Goal: Task Accomplishment & Management: Manage account settings

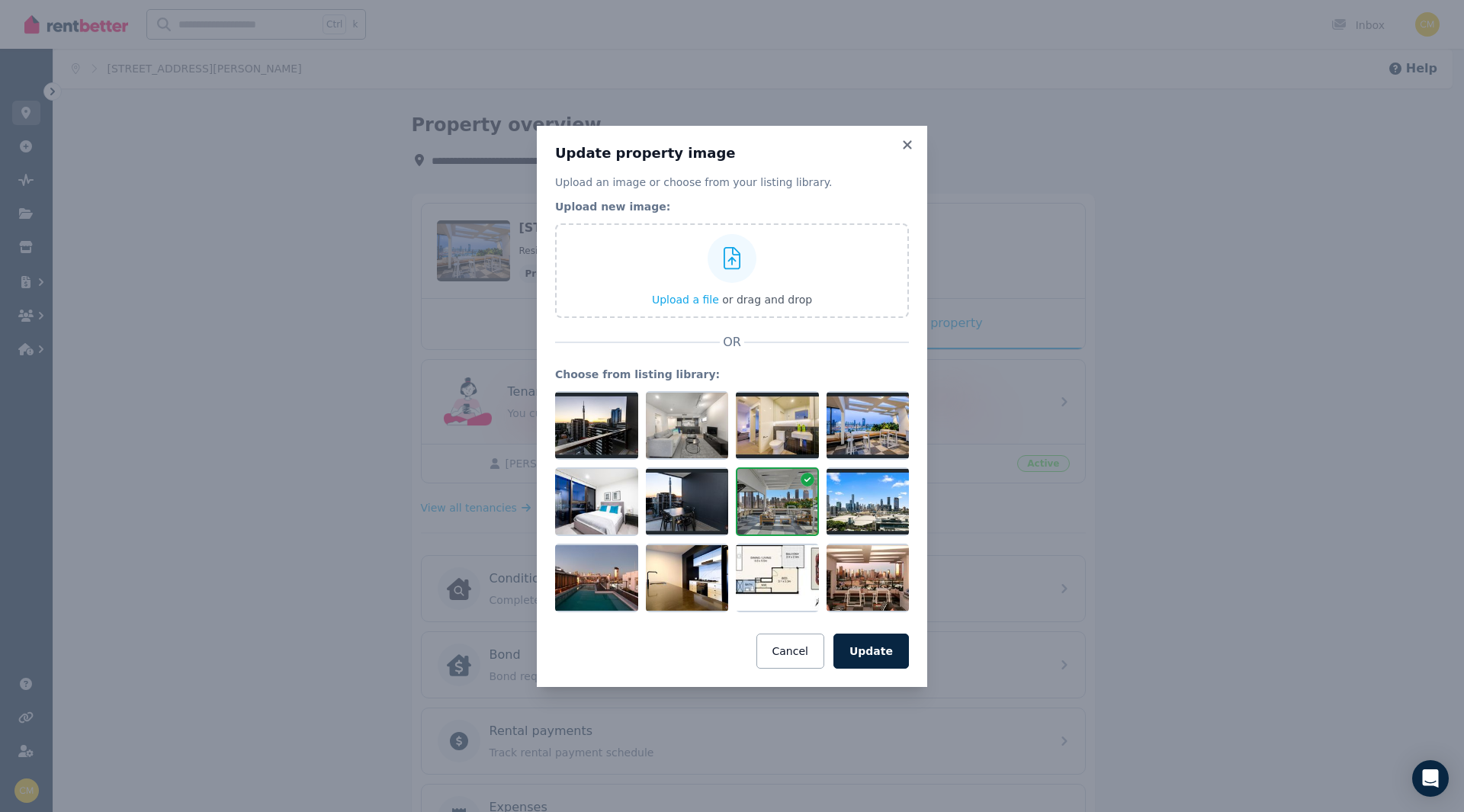
click at [912, 136] on div "Update property image Upload an image or choose from your listing library. Uplo…" at bounding box center [731, 406] width 390 height 561
click at [895, 147] on h3 "Update property image" at bounding box center [731, 153] width 354 height 18
click at [915, 142] on div "Update property image Upload an image or choose from your listing library. Uplo…" at bounding box center [731, 406] width 390 height 561
drag, startPoint x: 910, startPoint y: 143, endPoint x: 902, endPoint y: 145, distance: 8.2
click at [908, 144] on icon at bounding box center [907, 144] width 9 height 9
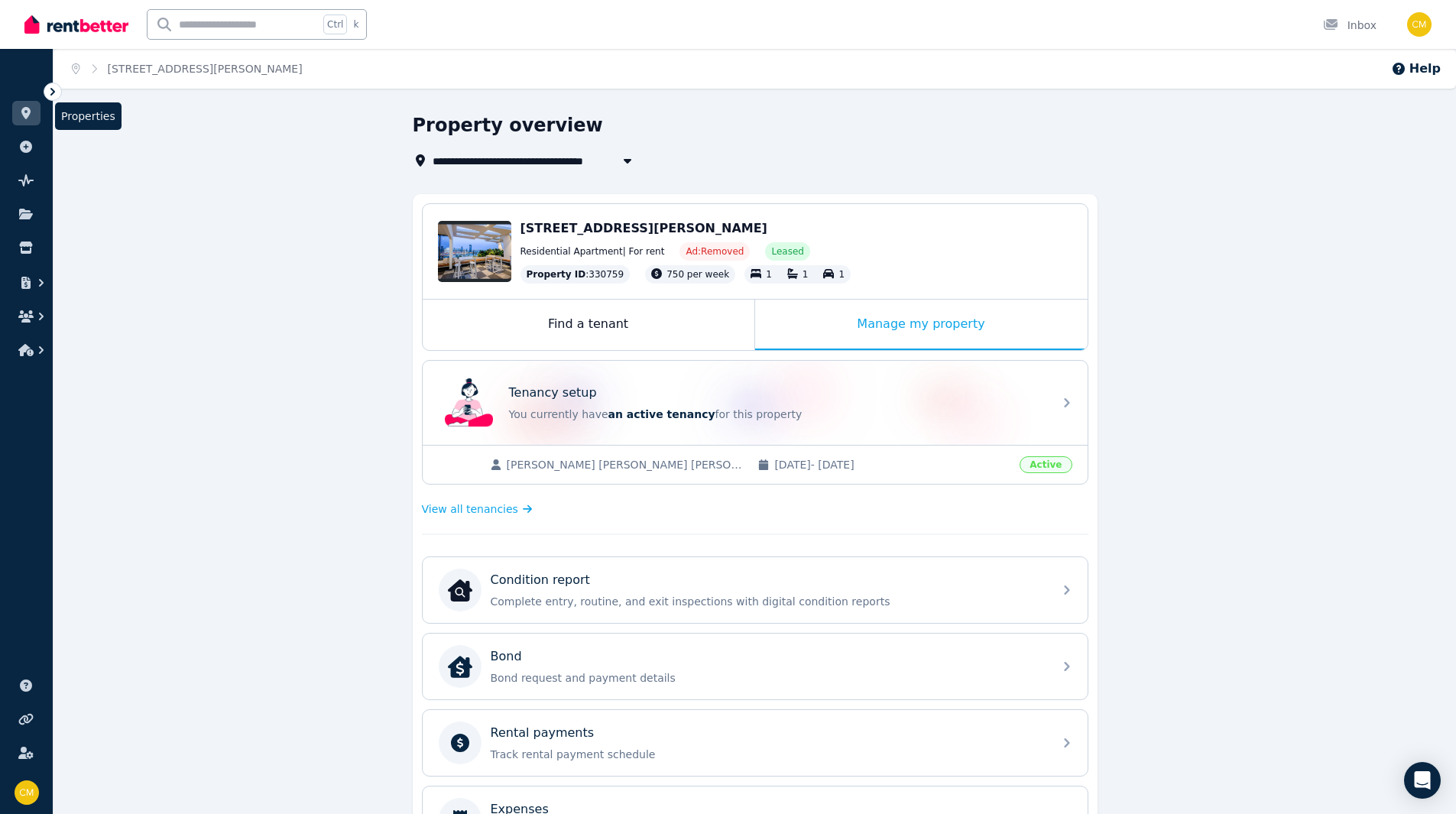
click at [22, 106] on link at bounding box center [26, 113] width 28 height 24
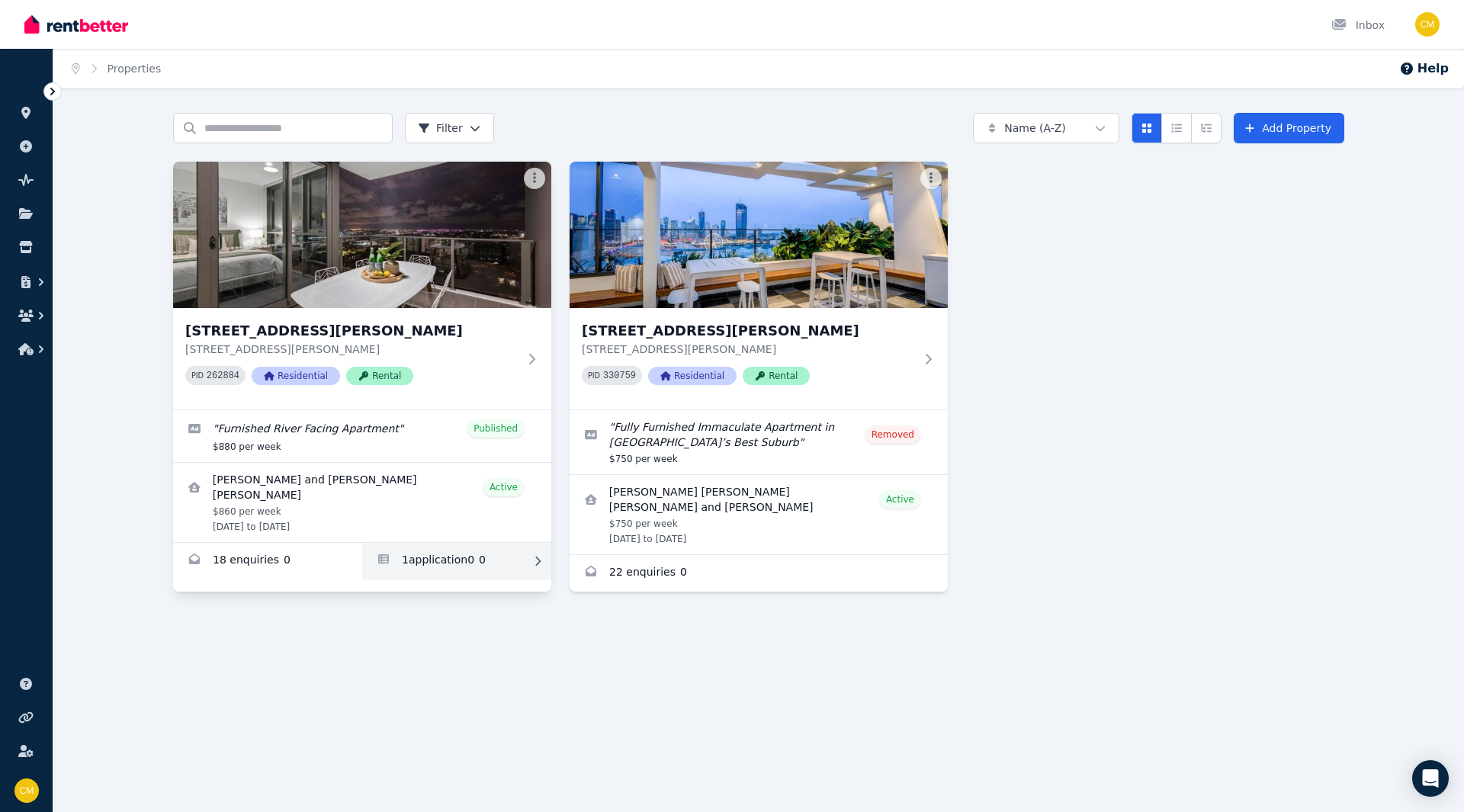
click at [469, 558] on link "Applications for 1010/37 Mayne Road, Bowen Hills" at bounding box center [456, 561] width 189 height 37
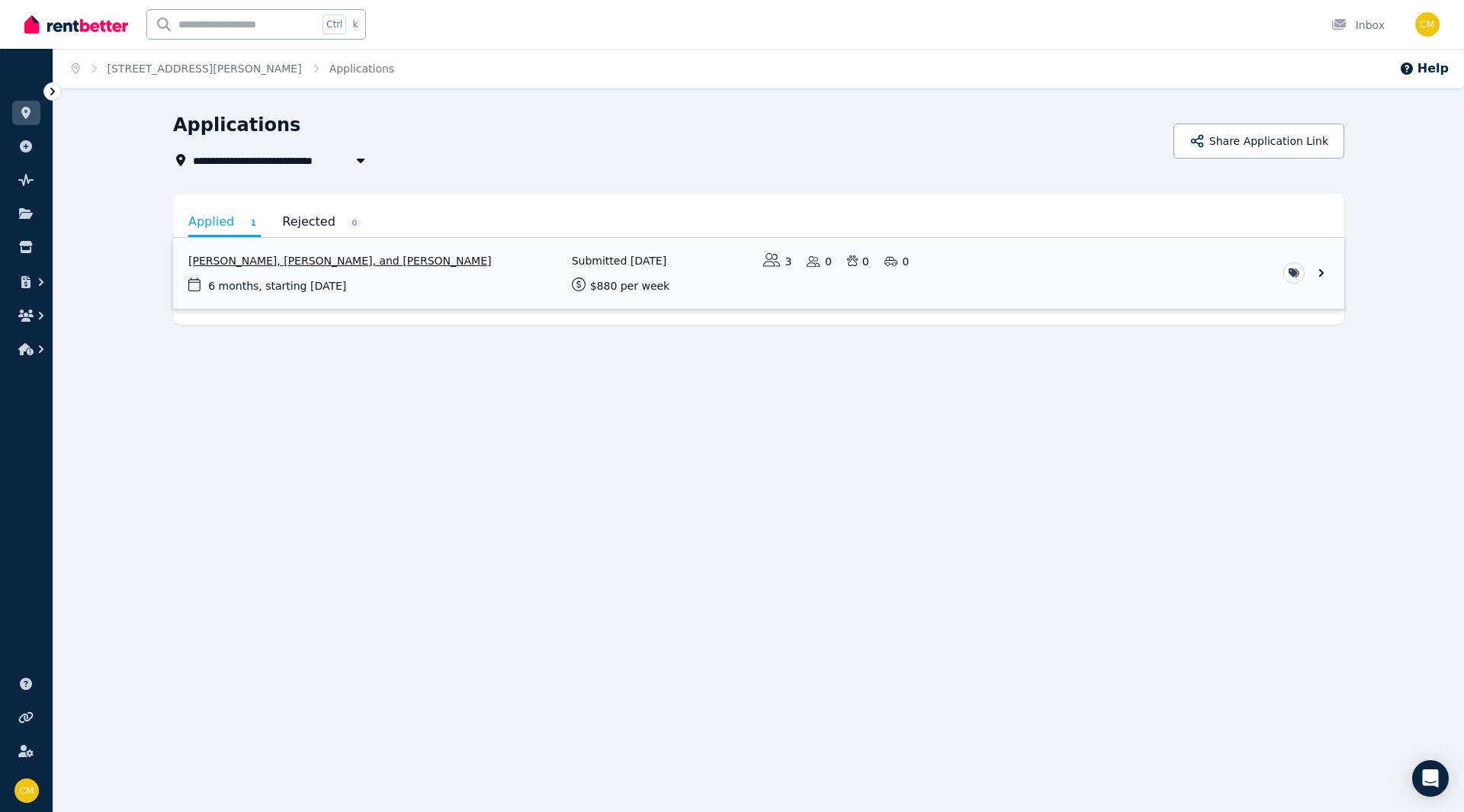
click at [377, 263] on link "View application: Daisy Donnelly, Leon Harris, and Ellie Armitage" at bounding box center [758, 274] width 1171 height 71
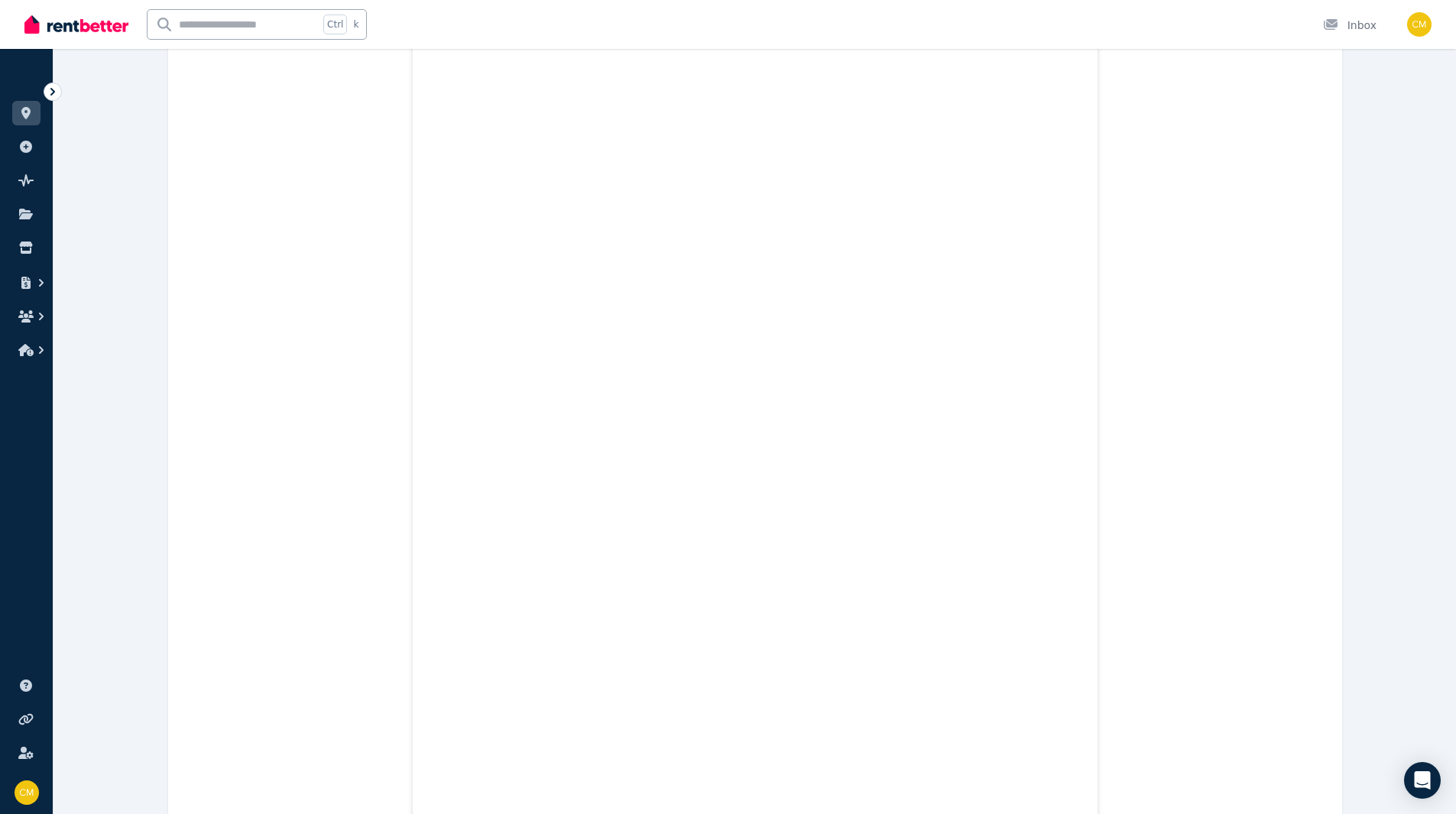
scroll to position [4280, 0]
click at [40, 120] on ul "ORGANISE Properties Add property Pulse BETA Documents Marketplace" at bounding box center [26, 215] width 53 height 302
click at [31, 113] on icon at bounding box center [26, 113] width 16 height 12
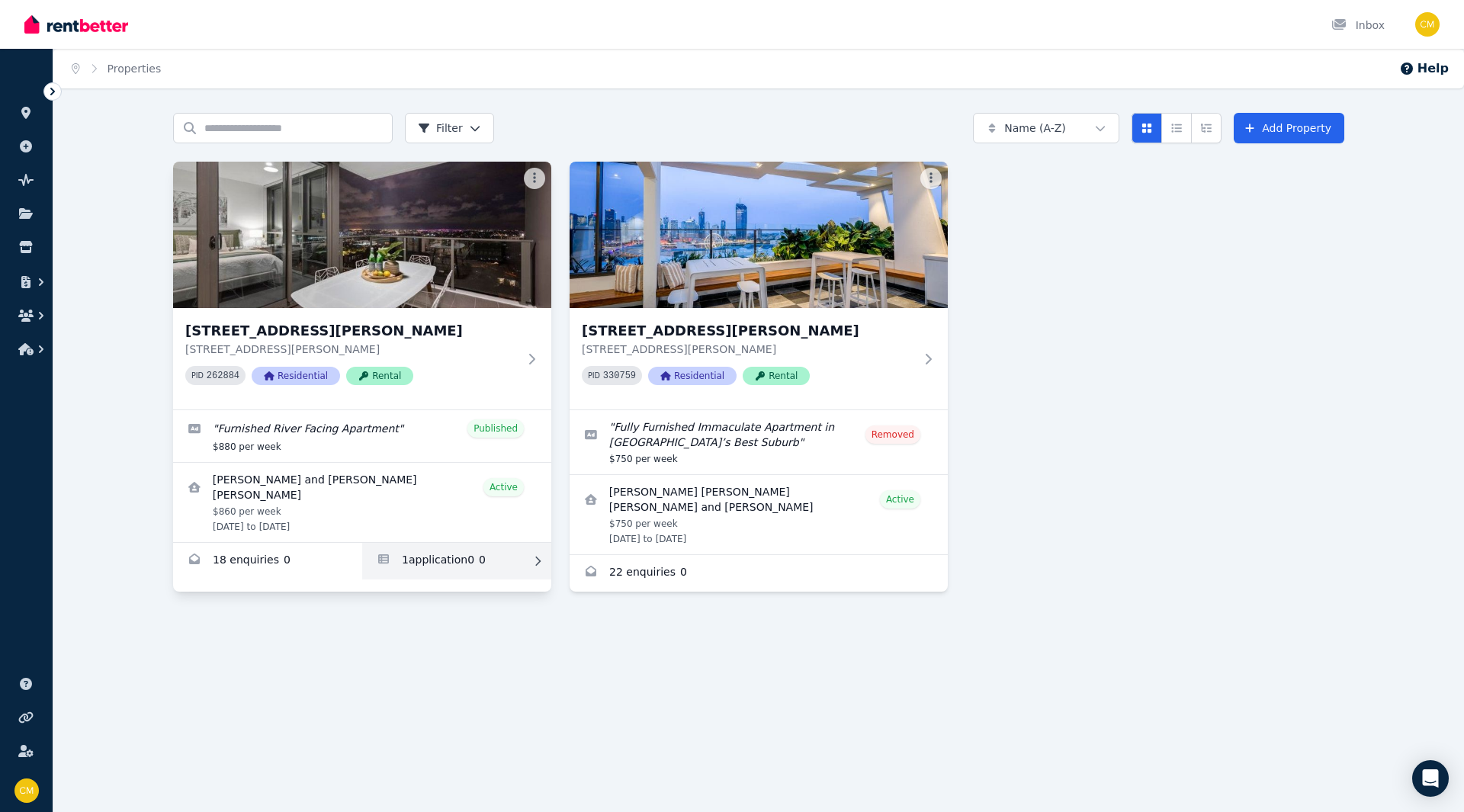
click at [435, 549] on link "Applications for 1010/37 Mayne Road, Bowen Hills" at bounding box center [456, 561] width 189 height 37
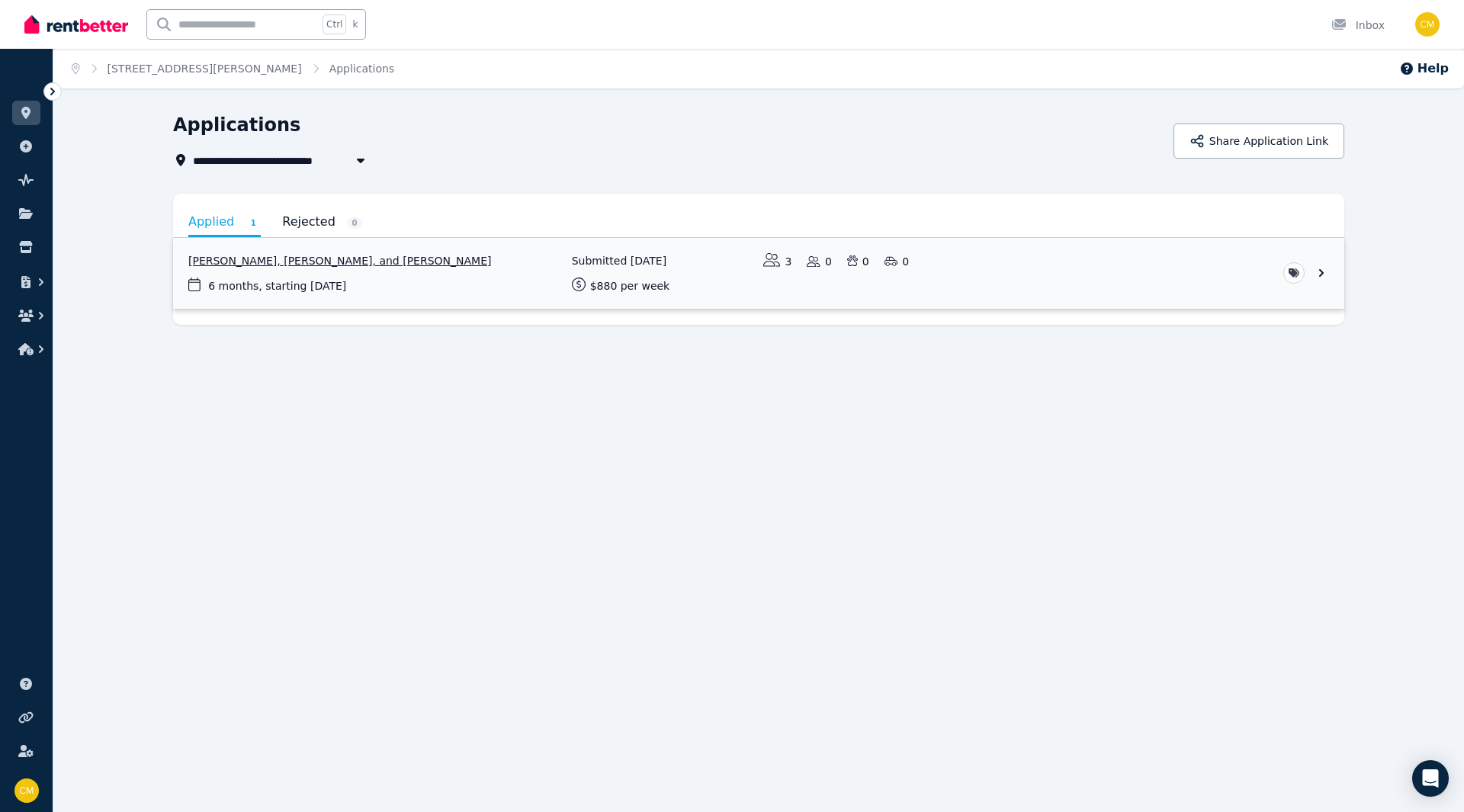
click at [499, 273] on link "View application: Daisy Donnelly, Leon Harris, and Ellie Armitage" at bounding box center [758, 274] width 1171 height 71
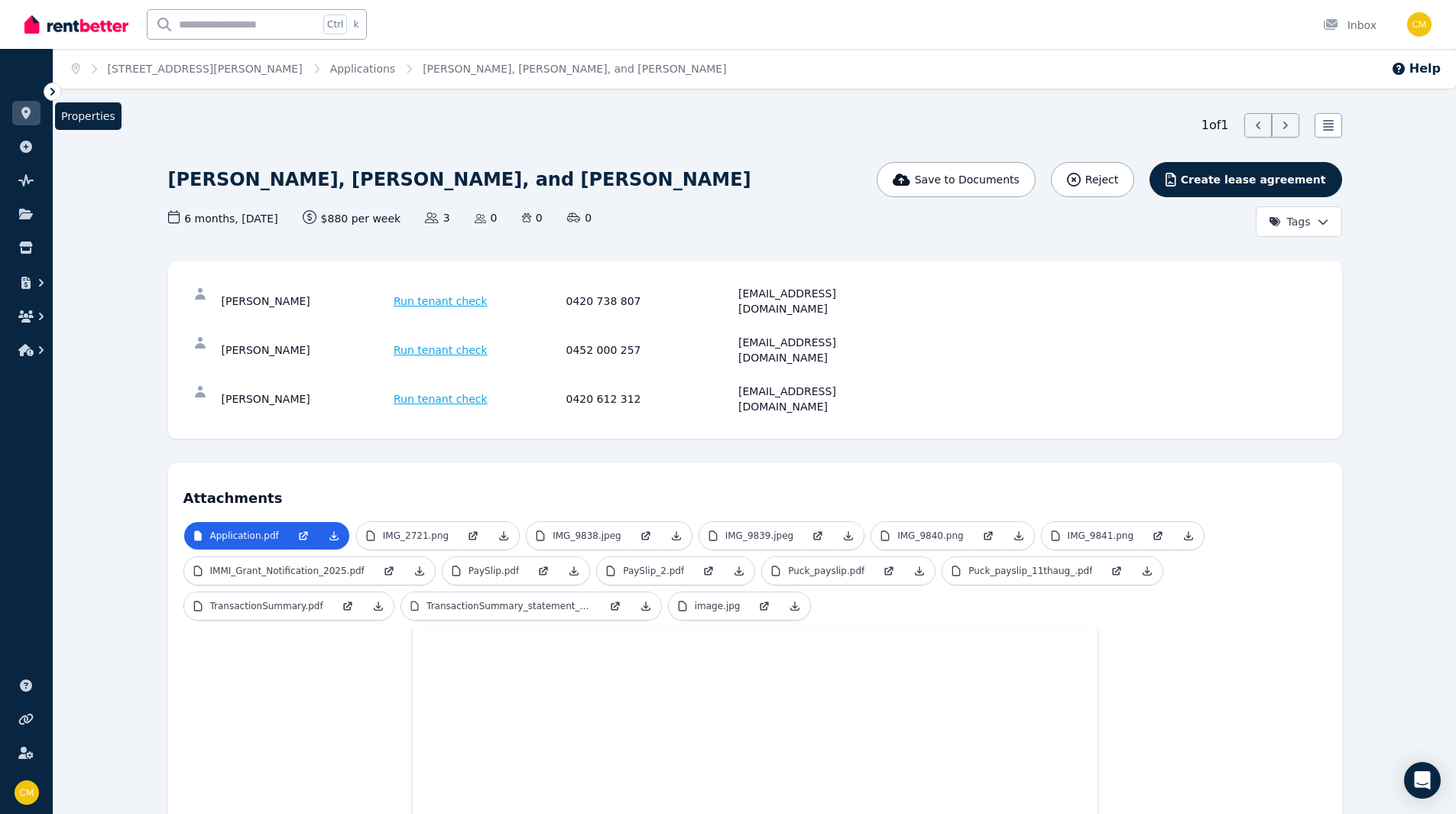
click at [23, 119] on icon at bounding box center [26, 113] width 16 height 12
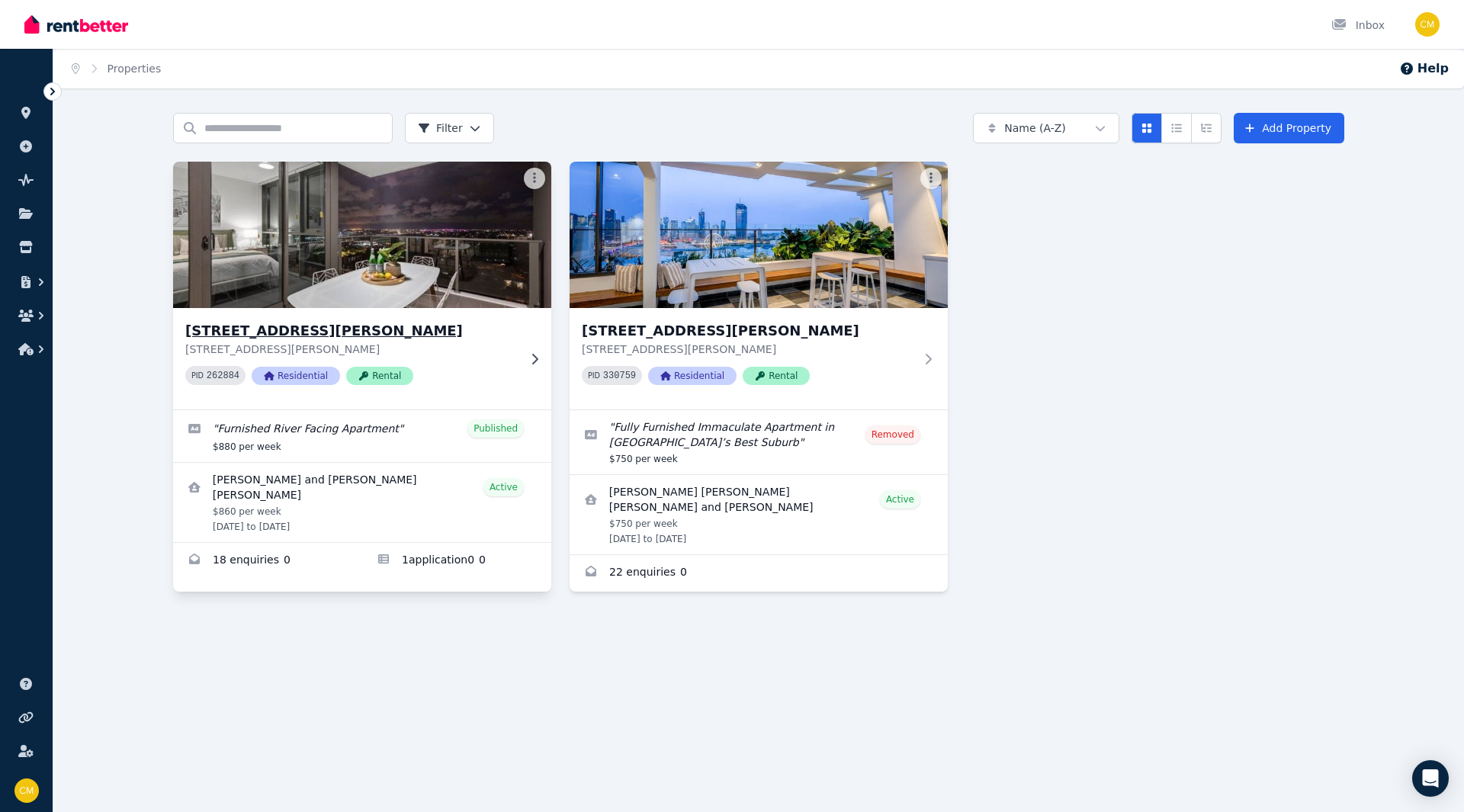
click at [360, 328] on h3 "[STREET_ADDRESS][PERSON_NAME]" at bounding box center [351, 330] width 332 height 22
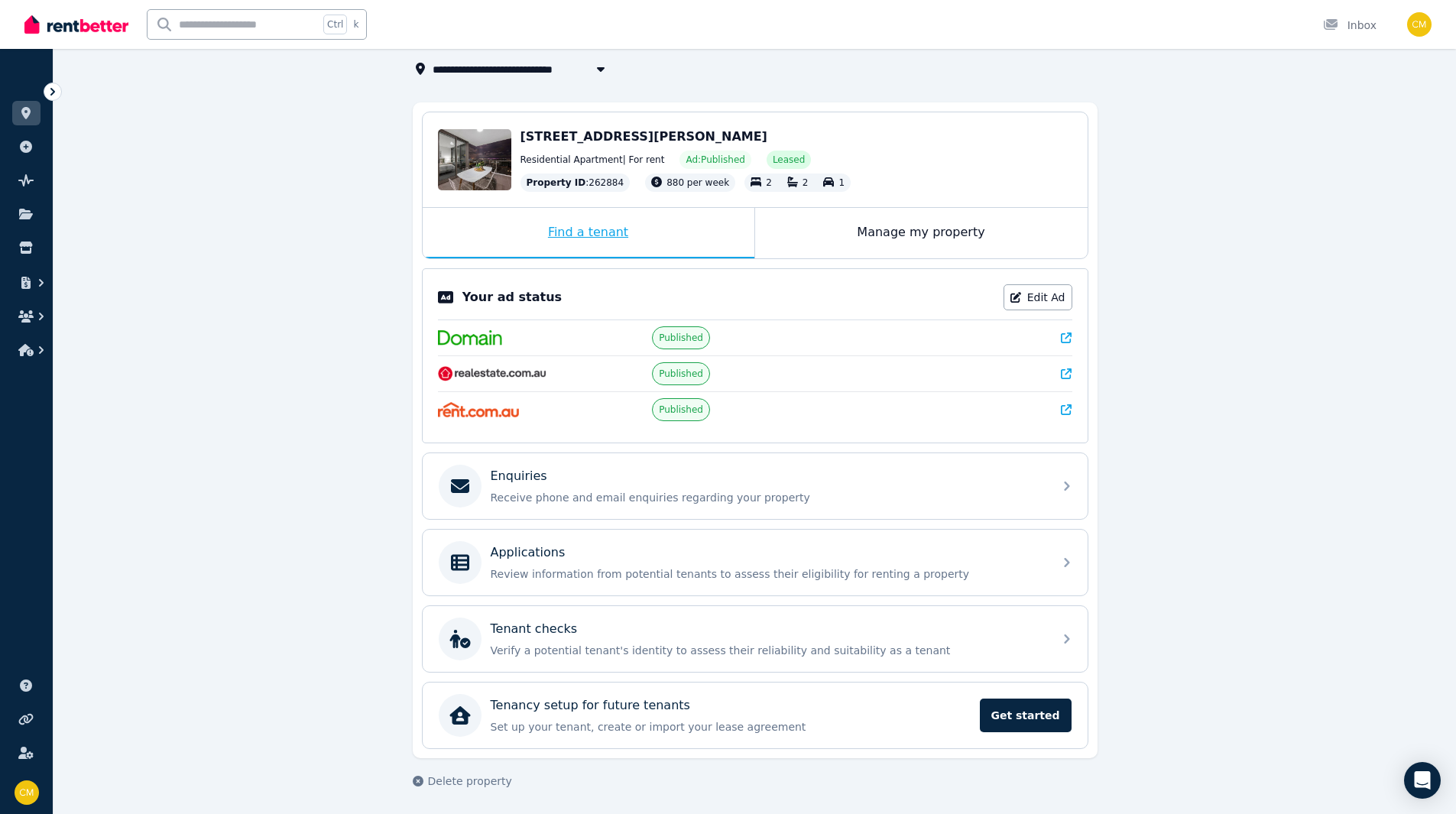
scroll to position [94, 0]
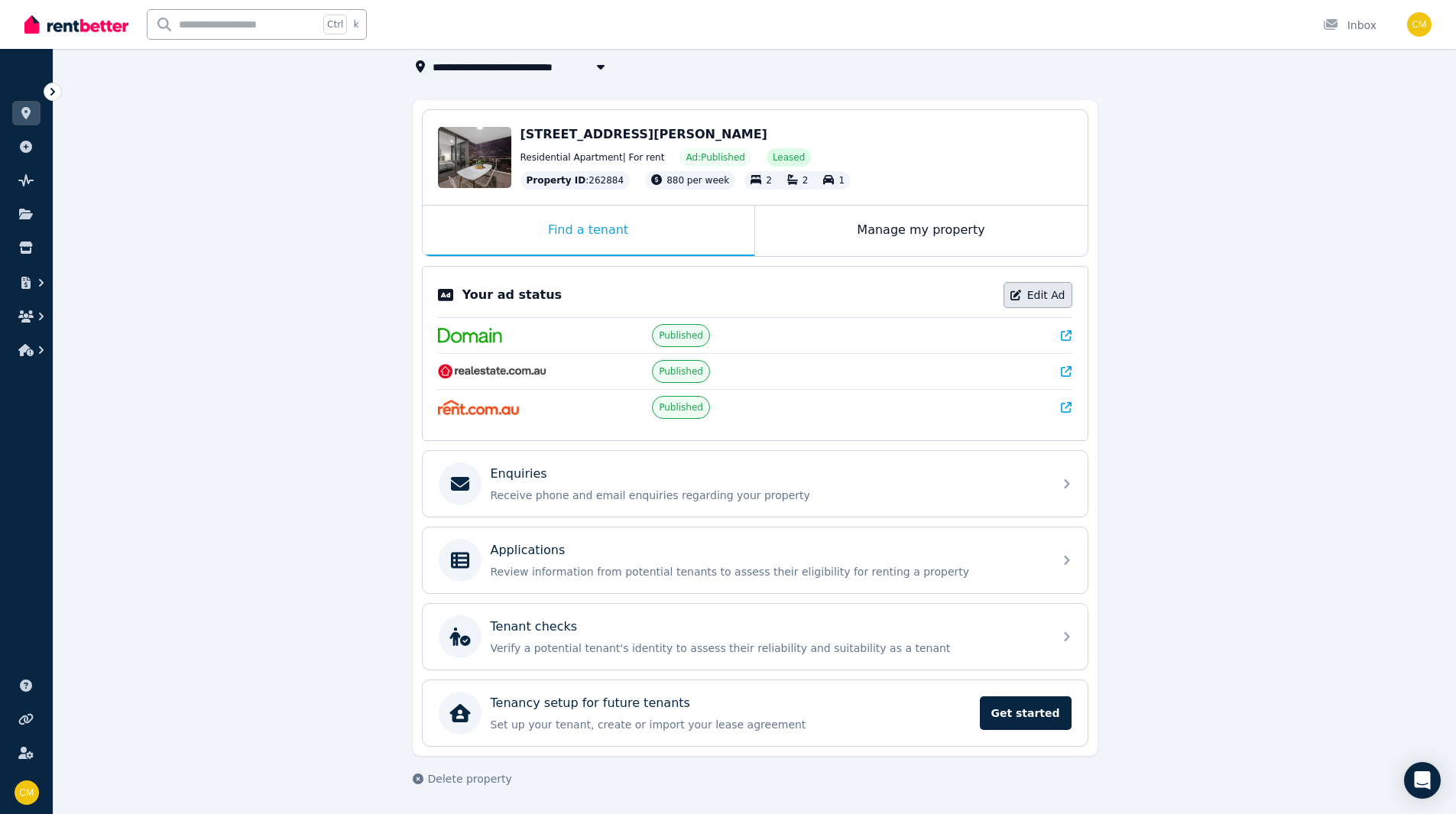
click at [1031, 304] on link "Edit Ad" at bounding box center [1037, 295] width 69 height 26
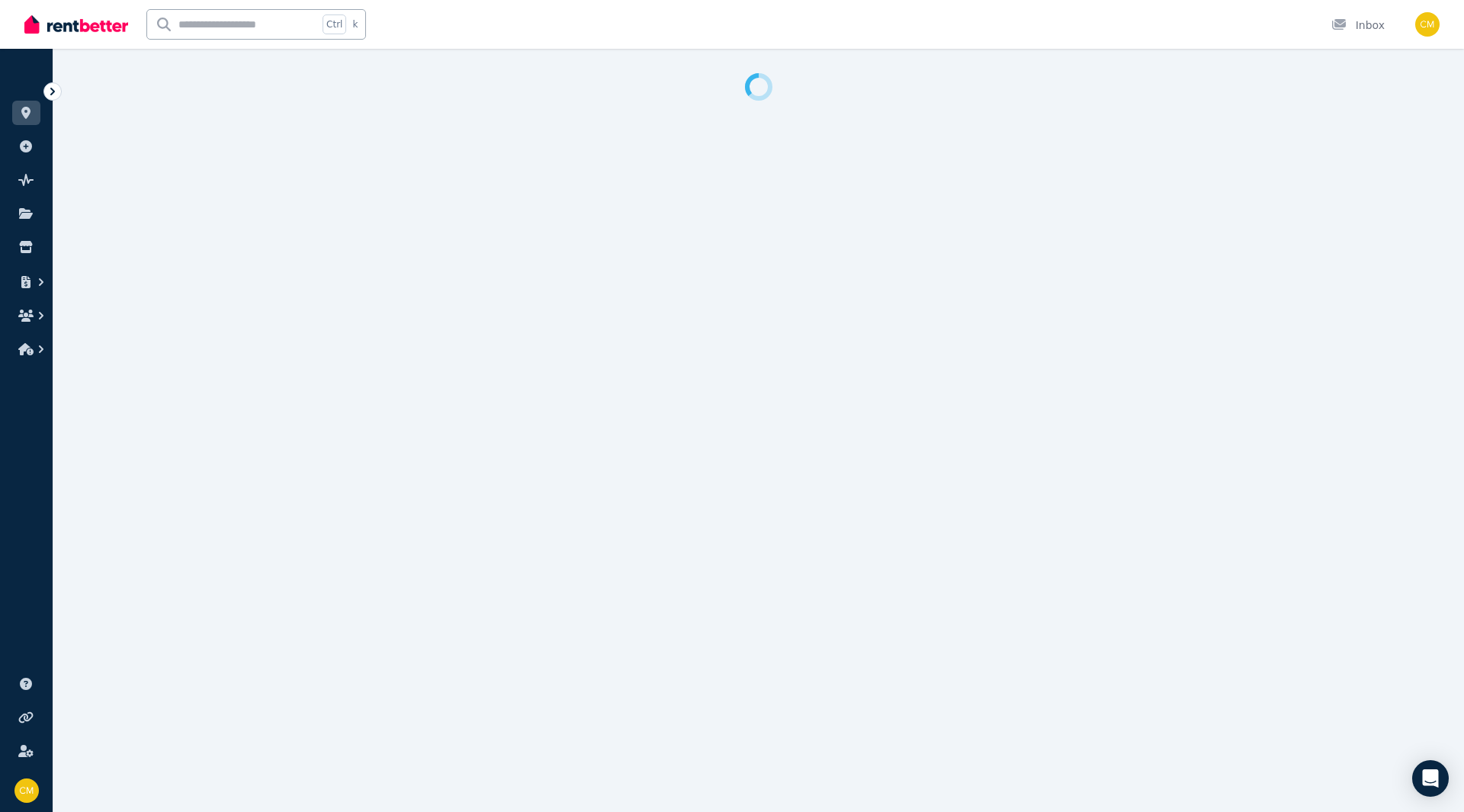
select select "***"
select select "**********"
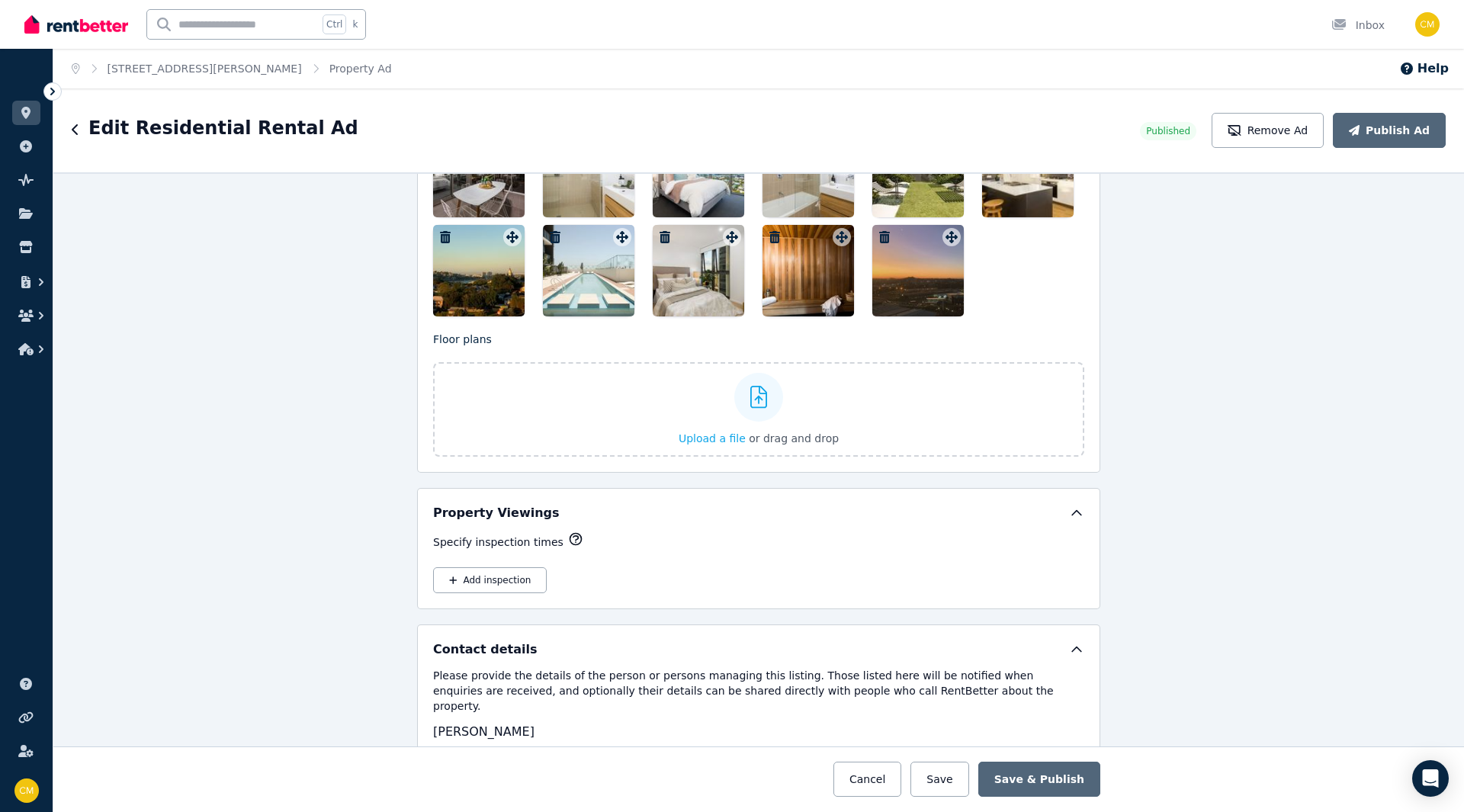
scroll to position [2134, 0]
click at [529, 576] on button "Add inspection" at bounding box center [489, 579] width 114 height 26
select select "**"
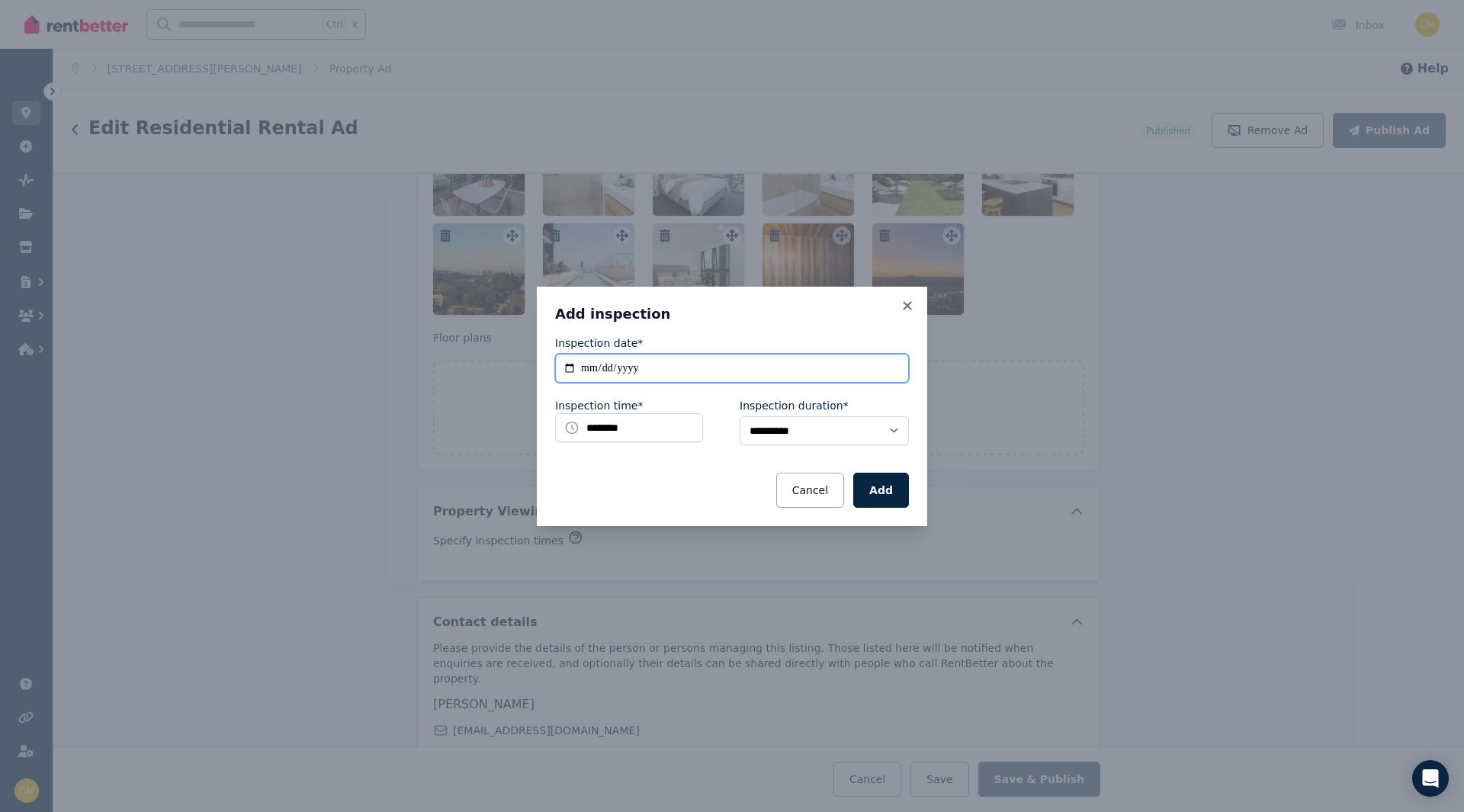
click at [571, 371] on input "**********" at bounding box center [731, 368] width 354 height 29
click at [29, 91] on div "**********" at bounding box center [732, 406] width 1464 height 812
click at [37, 116] on div "**********" at bounding box center [732, 406] width 1464 height 812
click at [895, 307] on h3 "Add inspection" at bounding box center [731, 314] width 354 height 18
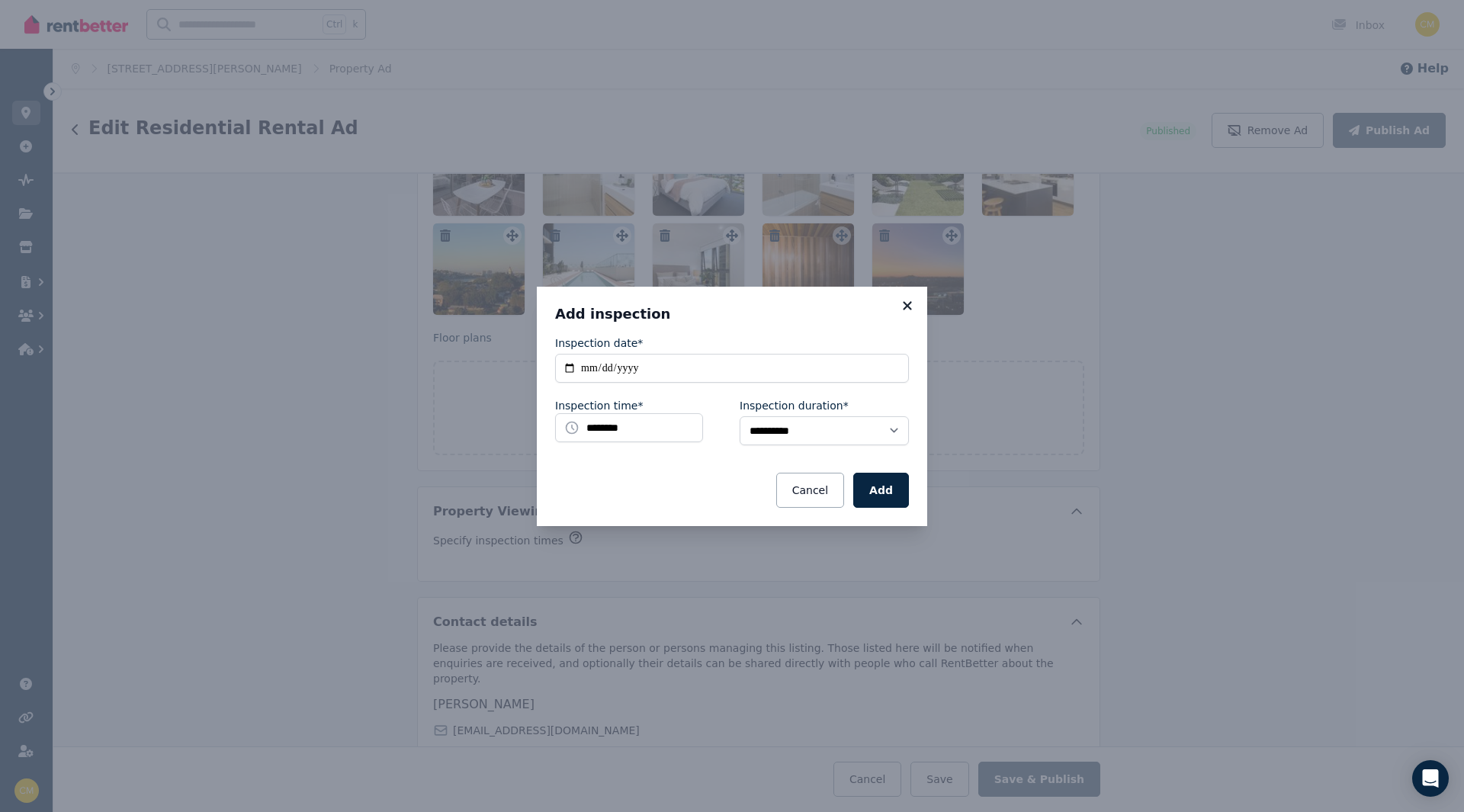
click at [905, 309] on icon at bounding box center [908, 306] width 16 height 14
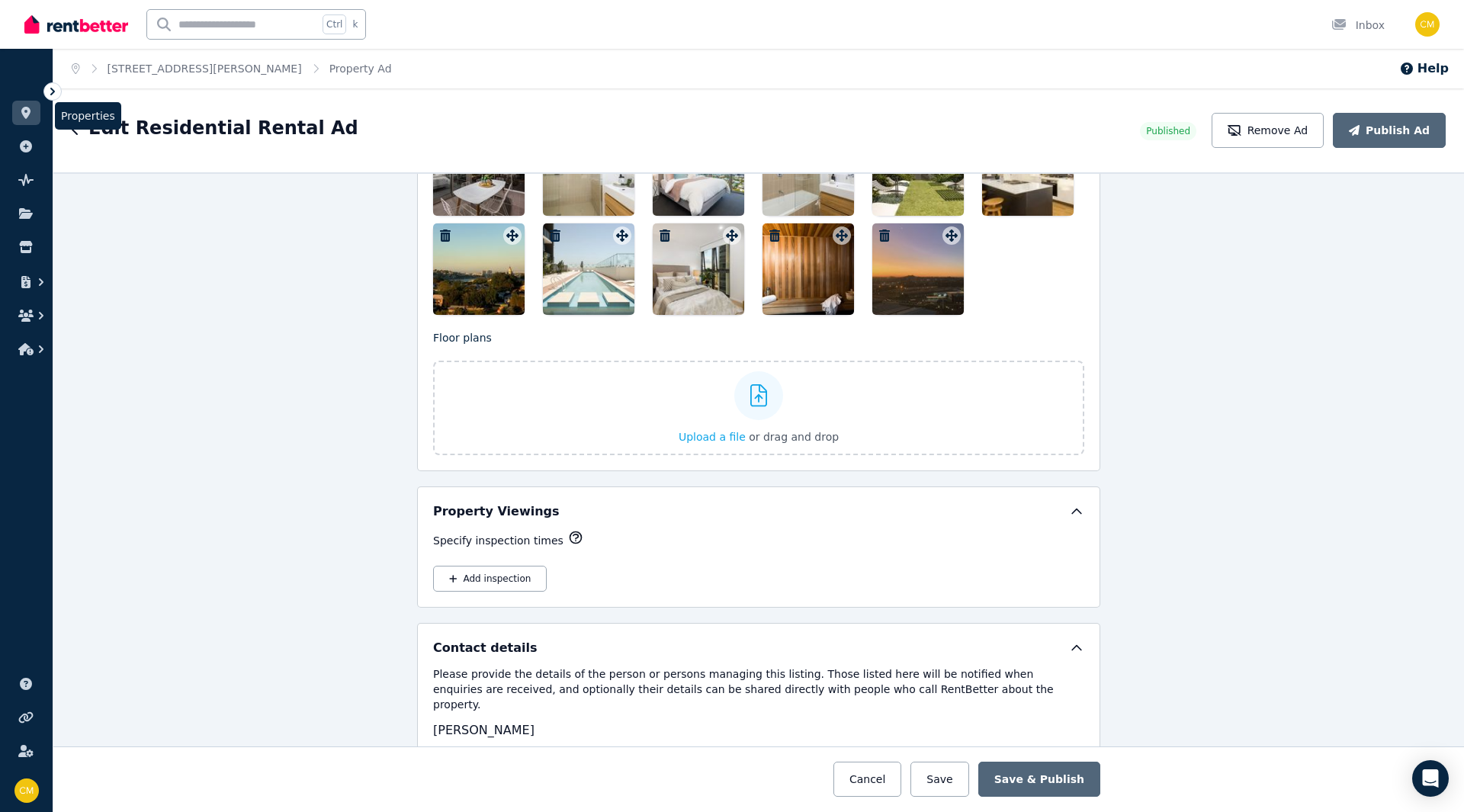
click at [23, 107] on icon at bounding box center [26, 113] width 16 height 12
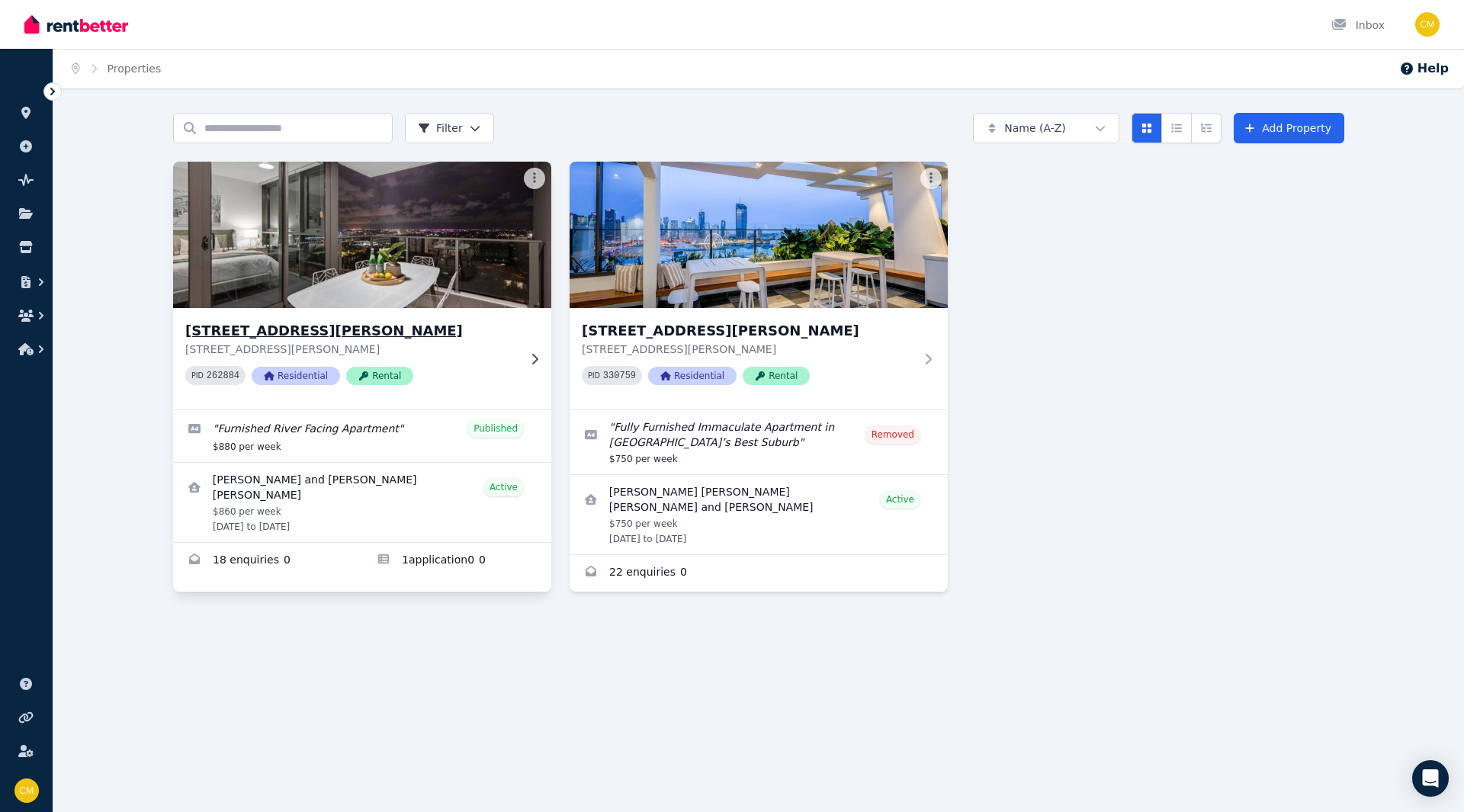
click at [488, 325] on h3 "[STREET_ADDRESS][PERSON_NAME]" at bounding box center [351, 330] width 332 height 22
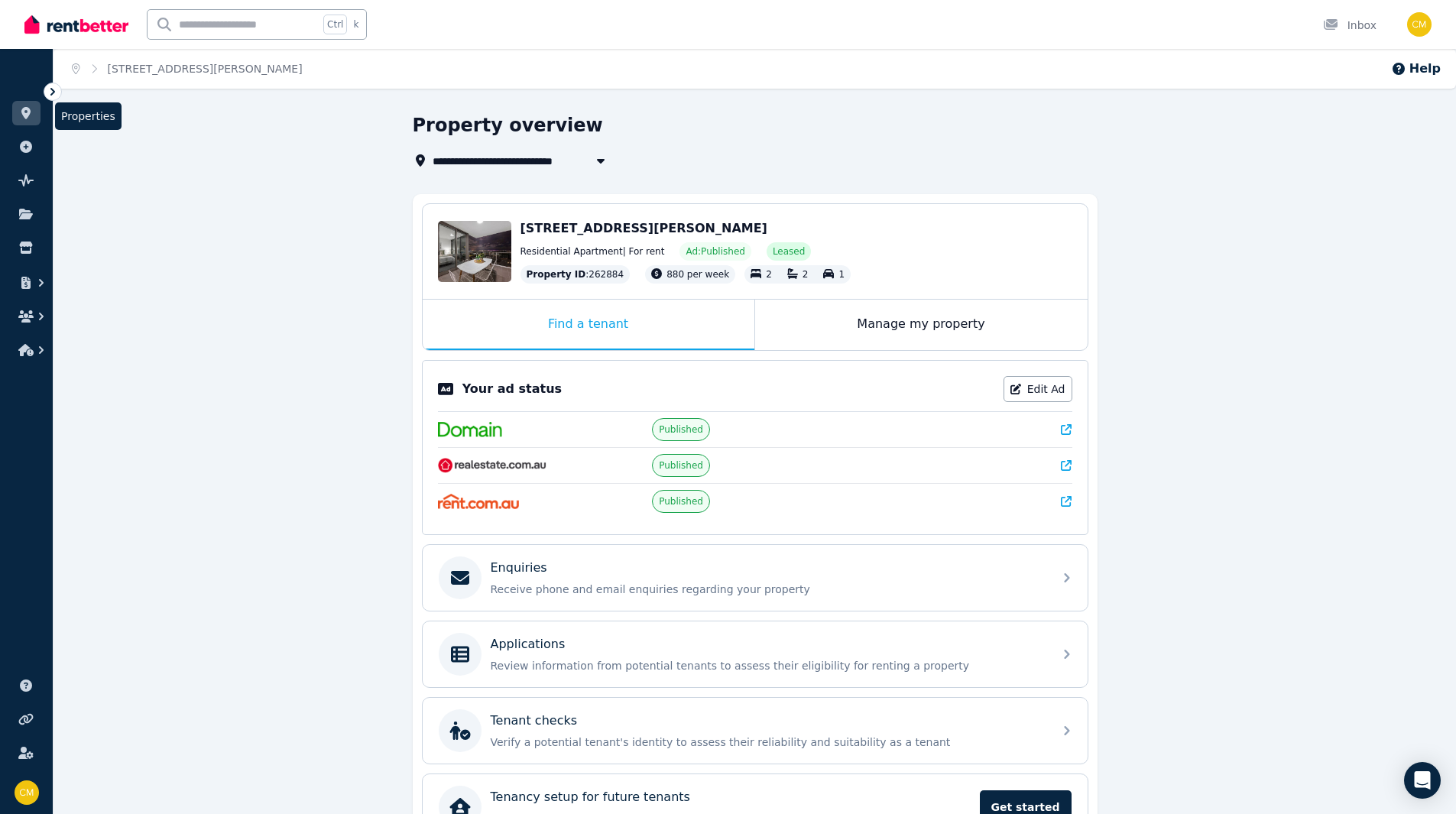
click at [24, 120] on link at bounding box center [26, 113] width 28 height 24
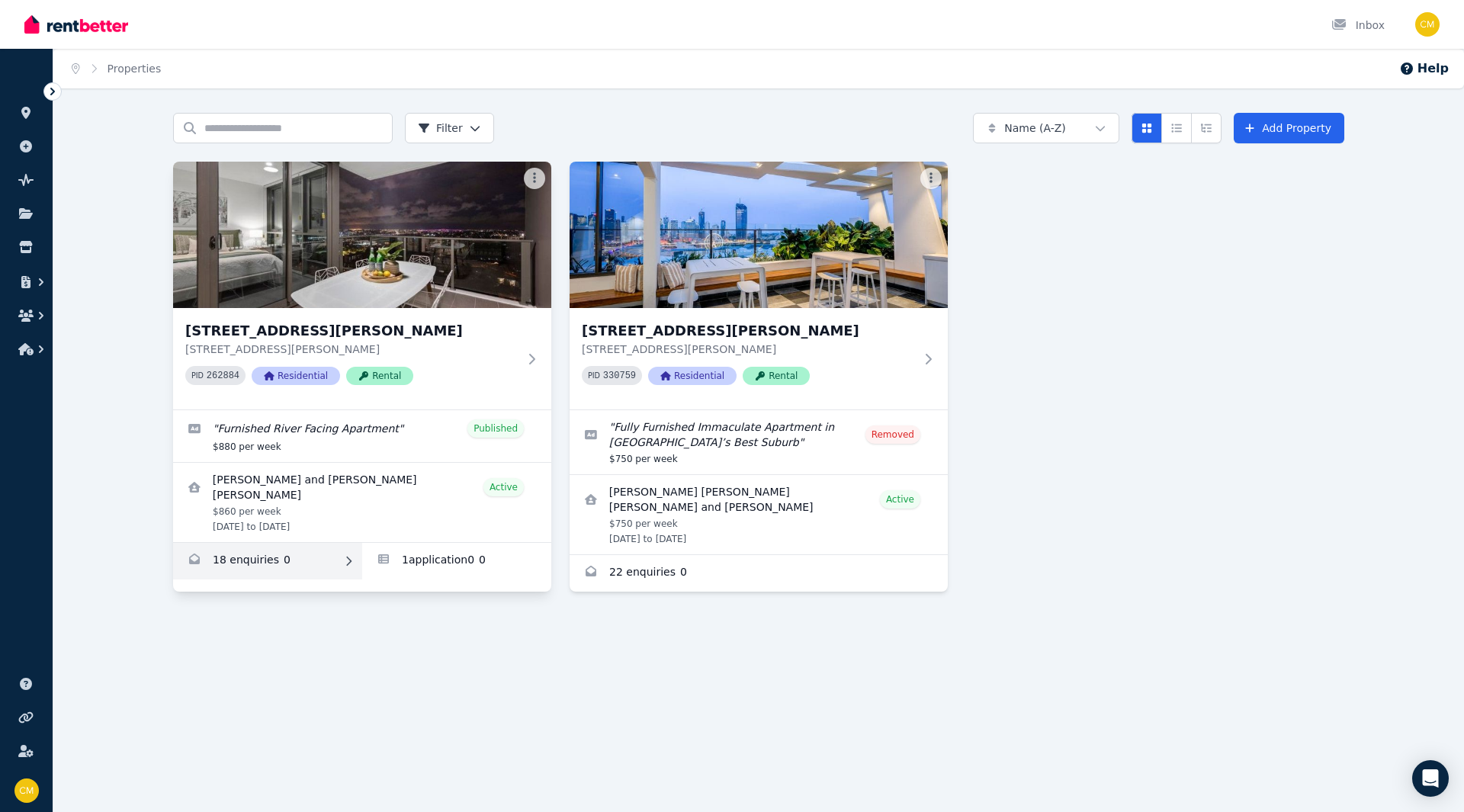
click at [303, 555] on link "Enquiries for 1010/37 Mayne Road, Bowen Hills" at bounding box center [267, 561] width 189 height 37
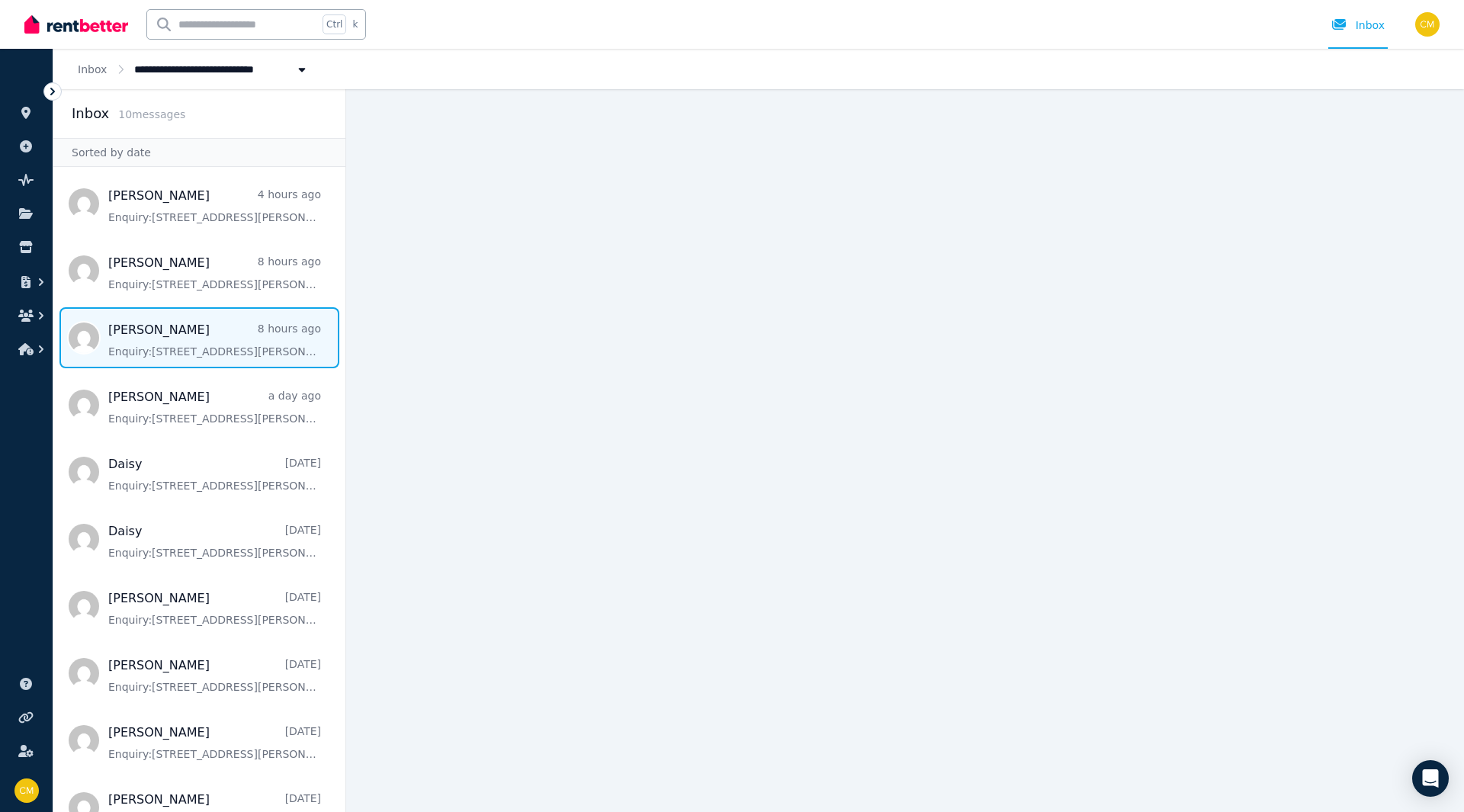
click at [225, 317] on span "Message list" at bounding box center [199, 337] width 292 height 61
